Goal: Task Accomplishment & Management: Manage account settings

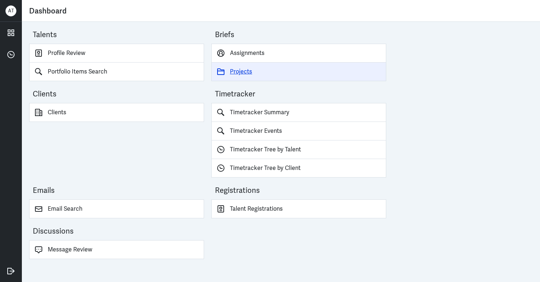
click at [245, 74] on link "Projects" at bounding box center [298, 72] width 175 height 19
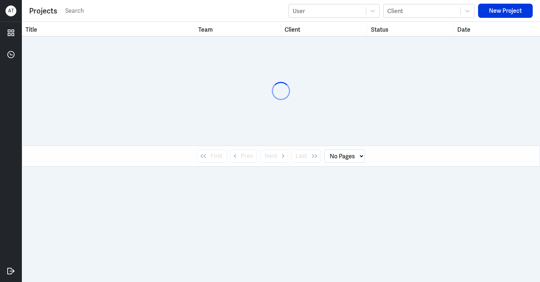
select select "1"
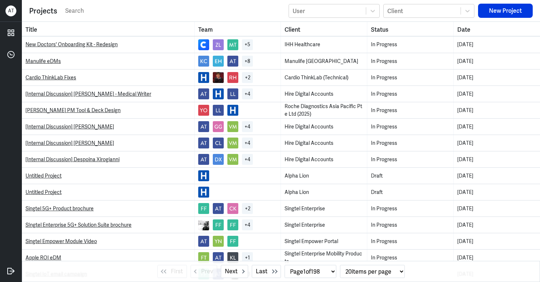
click at [124, 13] on input "text" at bounding box center [174, 10] width 220 height 11
type input "n"
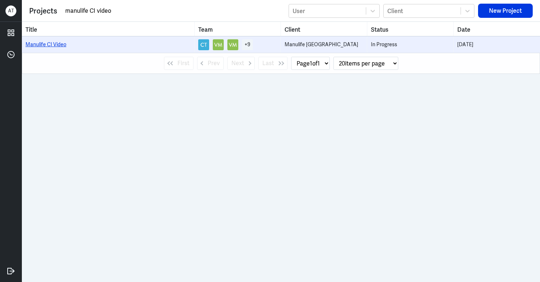
type input "manulife CI video"
click at [56, 46] on link "Manulife CI Video" at bounding box center [45, 44] width 41 height 7
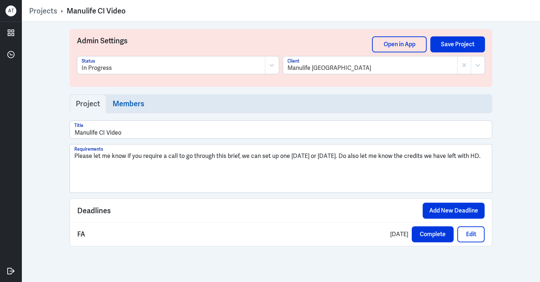
click at [129, 104] on h3 "Members" at bounding box center [129, 103] width 32 height 9
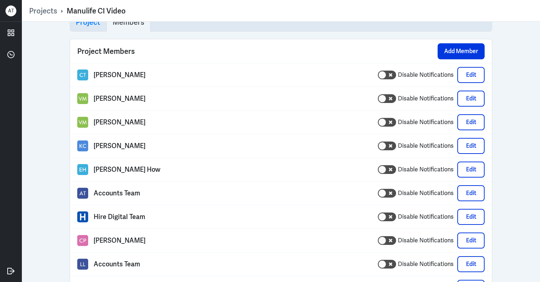
scroll to position [71, 0]
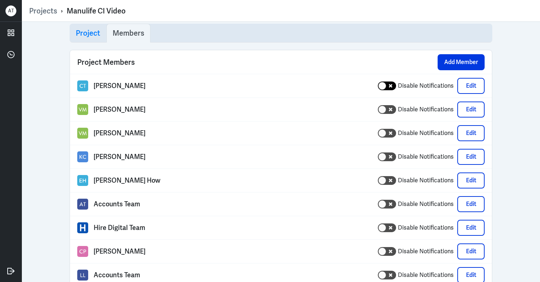
click at [383, 85] on div at bounding box center [382, 86] width 8 height 8
checkbox input "true"
click at [383, 108] on div at bounding box center [382, 110] width 8 height 8
checkbox input "true"
click at [384, 135] on div at bounding box center [387, 133] width 18 height 9
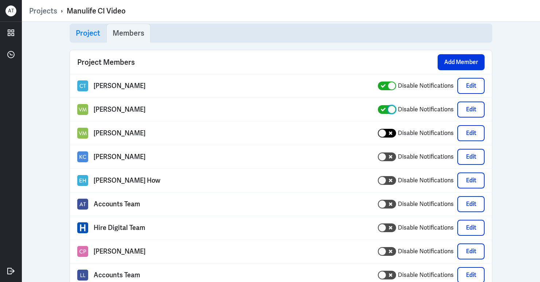
checkbox input "true"
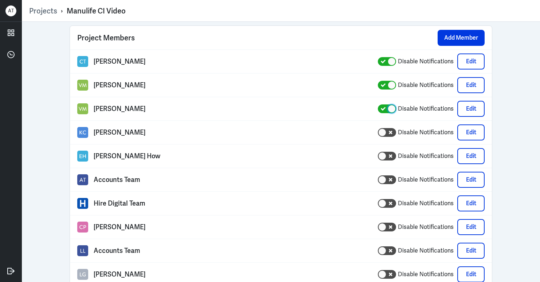
scroll to position [105, 0]
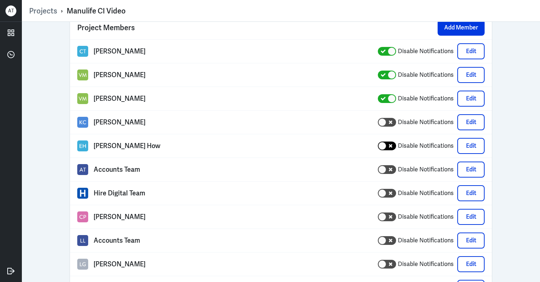
click at [389, 147] on icon at bounding box center [391, 146] width 4 height 4
checkbox input "true"
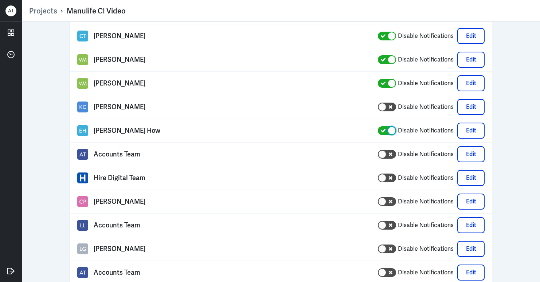
scroll to position [122, 0]
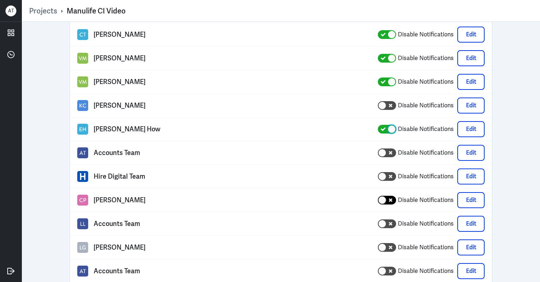
click at [386, 200] on div at bounding box center [387, 200] width 18 height 9
checkbox input "true"
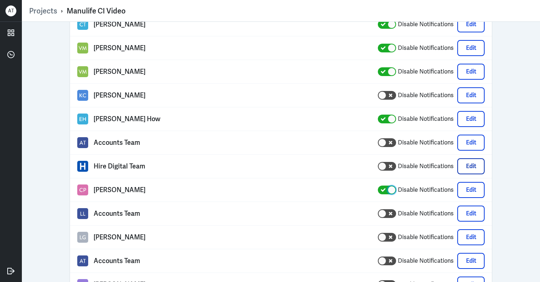
click at [466, 167] on button "Edit" at bounding box center [470, 166] width 27 height 16
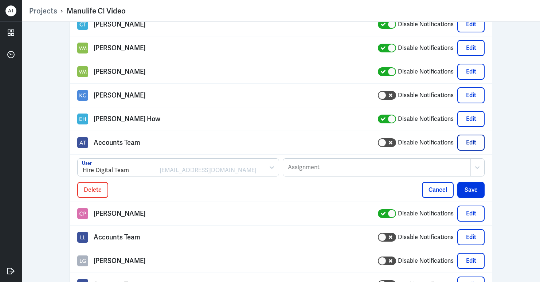
click at [468, 144] on button "Edit" at bounding box center [470, 143] width 27 height 16
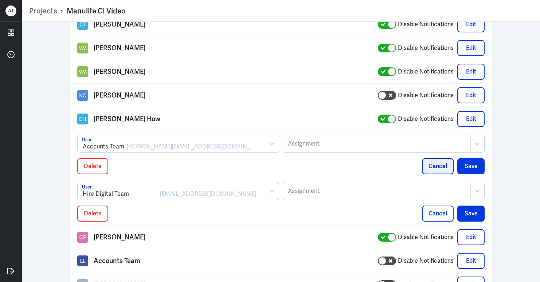
click at [439, 160] on button "Cancel" at bounding box center [438, 166] width 32 height 16
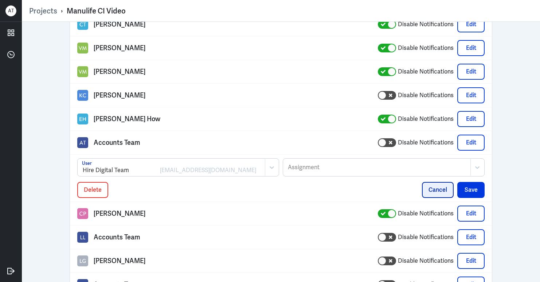
click at [433, 192] on button "Cancel" at bounding box center [438, 190] width 32 height 16
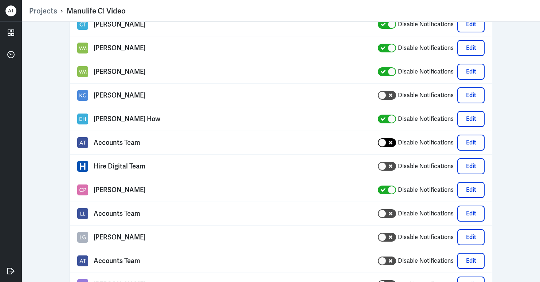
click at [385, 143] on div at bounding box center [387, 142] width 18 height 9
checkbox input "true"
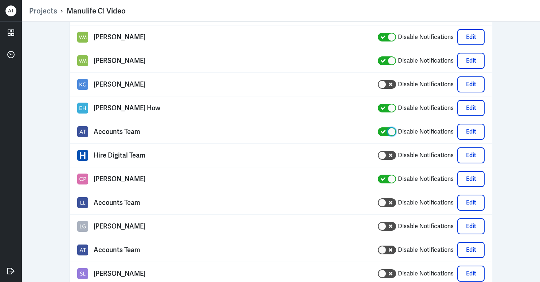
scroll to position [161, 0]
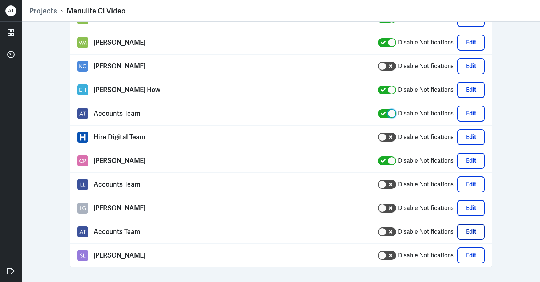
click at [473, 233] on button "Edit" at bounding box center [470, 232] width 27 height 16
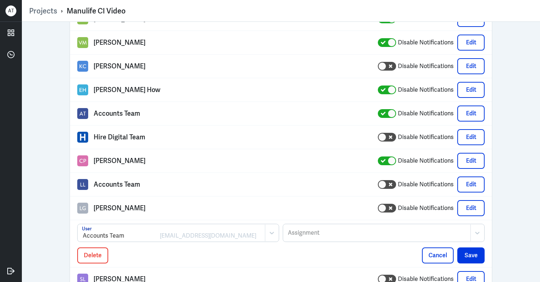
scroll to position [185, 0]
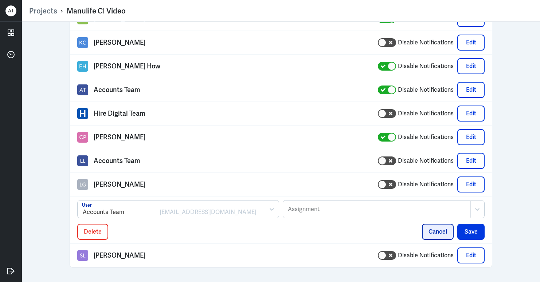
click at [440, 231] on button "Cancel" at bounding box center [438, 232] width 32 height 16
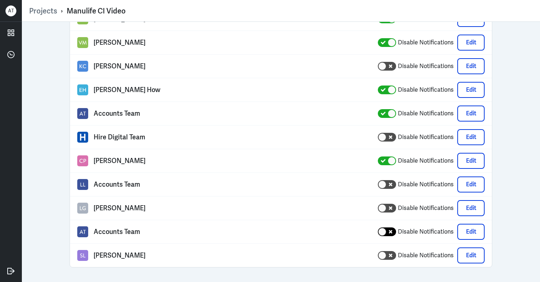
click at [389, 232] on icon at bounding box center [391, 232] width 4 height 4
checkbox input "true"
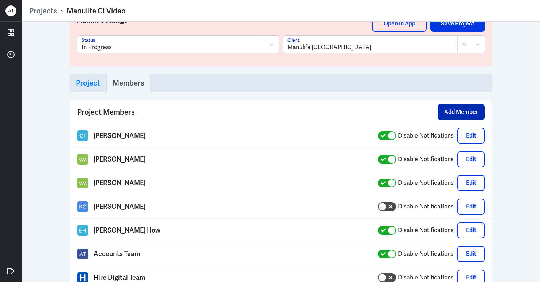
click at [446, 113] on button "Add Member" at bounding box center [460, 112] width 47 height 16
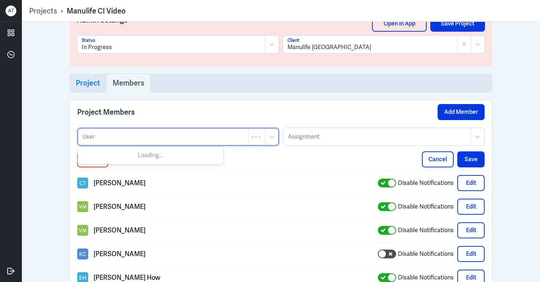
click at [202, 138] on div at bounding box center [163, 137] width 163 height 9
type input "k"
type input "l"
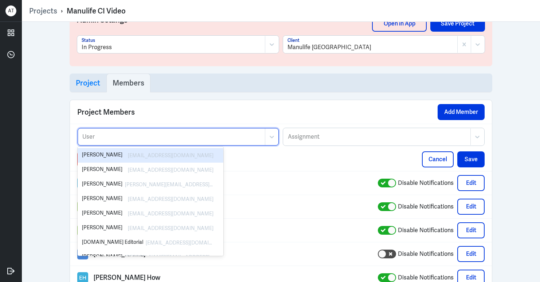
click at [212, 107] on div "Project Members Add Member" at bounding box center [281, 112] width 422 height 24
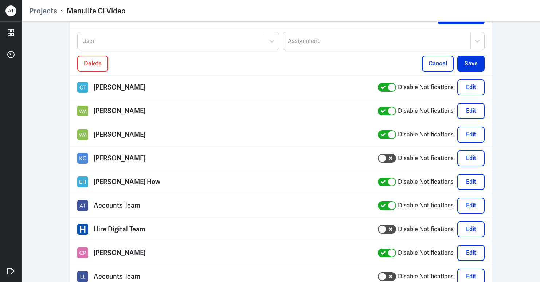
scroll to position [0, 0]
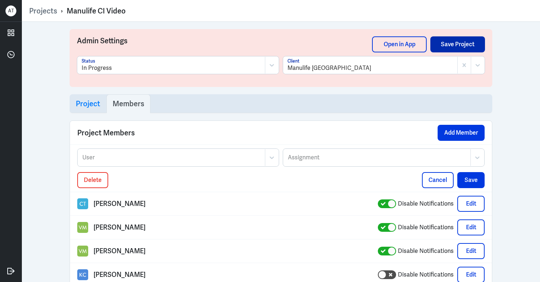
click at [476, 40] on button "Save Project" at bounding box center [457, 44] width 55 height 16
click at [47, 11] on link "Projects" at bounding box center [43, 10] width 28 height 9
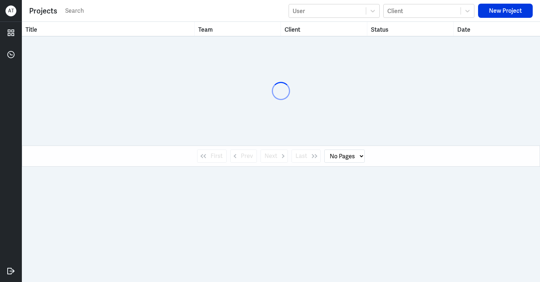
select select "1"
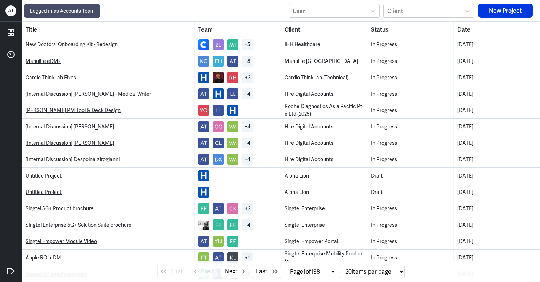
click at [12, 11] on div "A T" at bounding box center [10, 10] width 11 height 11
click at [46, 11] on div "Projects" at bounding box center [43, 10] width 28 height 11
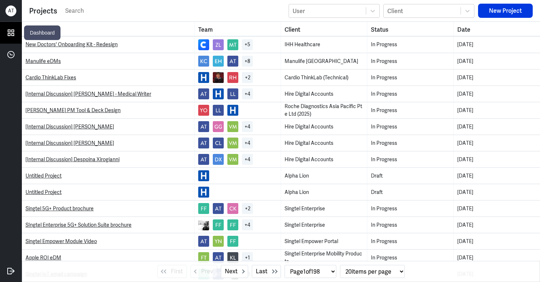
click at [10, 28] on icon at bounding box center [10, 32] width 11 height 11
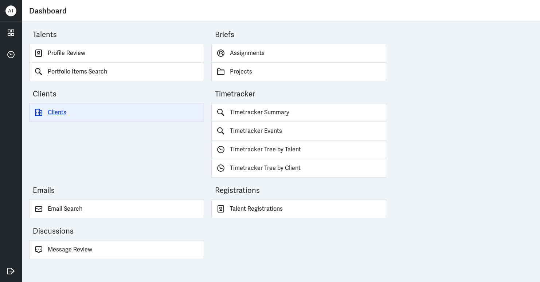
click at [60, 113] on link "Clients" at bounding box center [116, 112] width 175 height 19
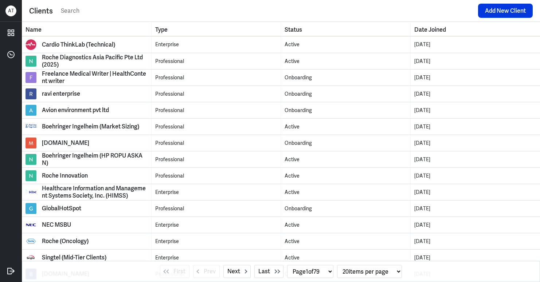
click at [134, 11] on input "text" at bounding box center [267, 10] width 414 height 11
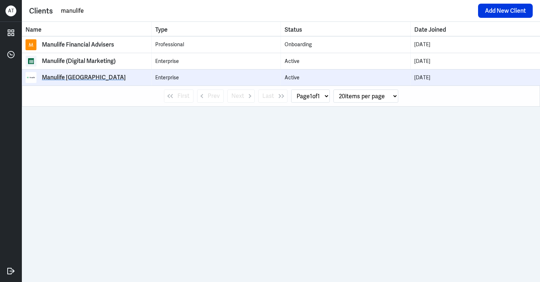
type input "manulife"
click at [83, 77] on div "Manulife [GEOGRAPHIC_DATA]" at bounding box center [84, 77] width 84 height 7
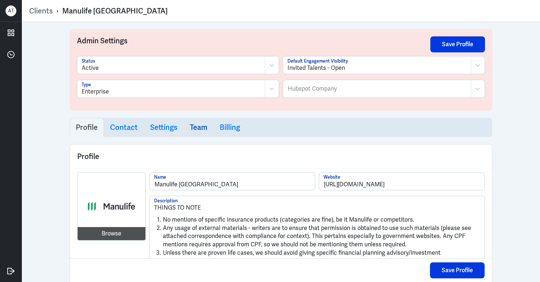
click at [190, 129] on h3 "Team" at bounding box center [198, 127] width 17 height 9
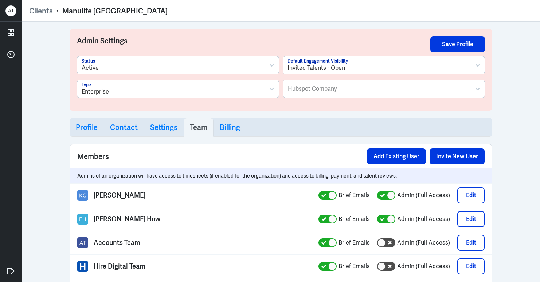
select select "1"
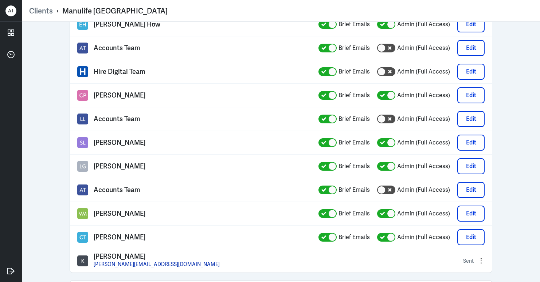
scroll to position [253, 0]
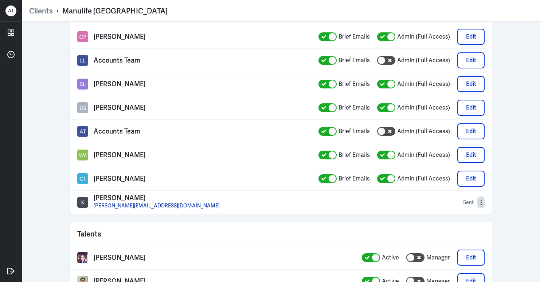
click at [480, 202] on circle "button" at bounding box center [480, 202] width 1 height 1
click at [449, 216] on div "Resend Invitation" at bounding box center [445, 216] width 64 height 12
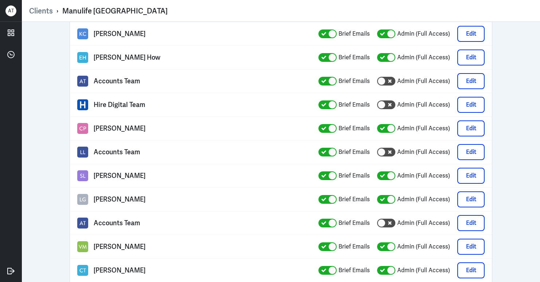
scroll to position [111, 0]
